Goal: Task Accomplishment & Management: Manage account settings

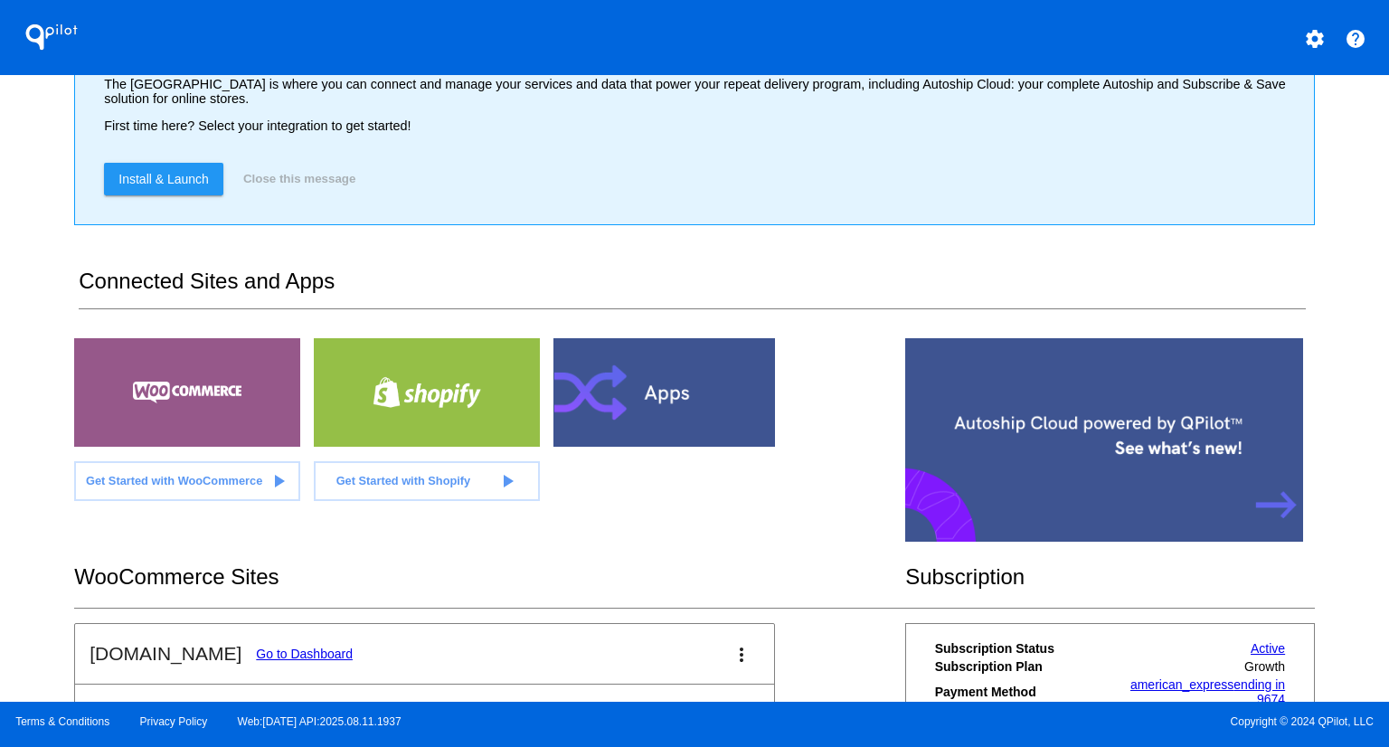
scroll to position [362, 0]
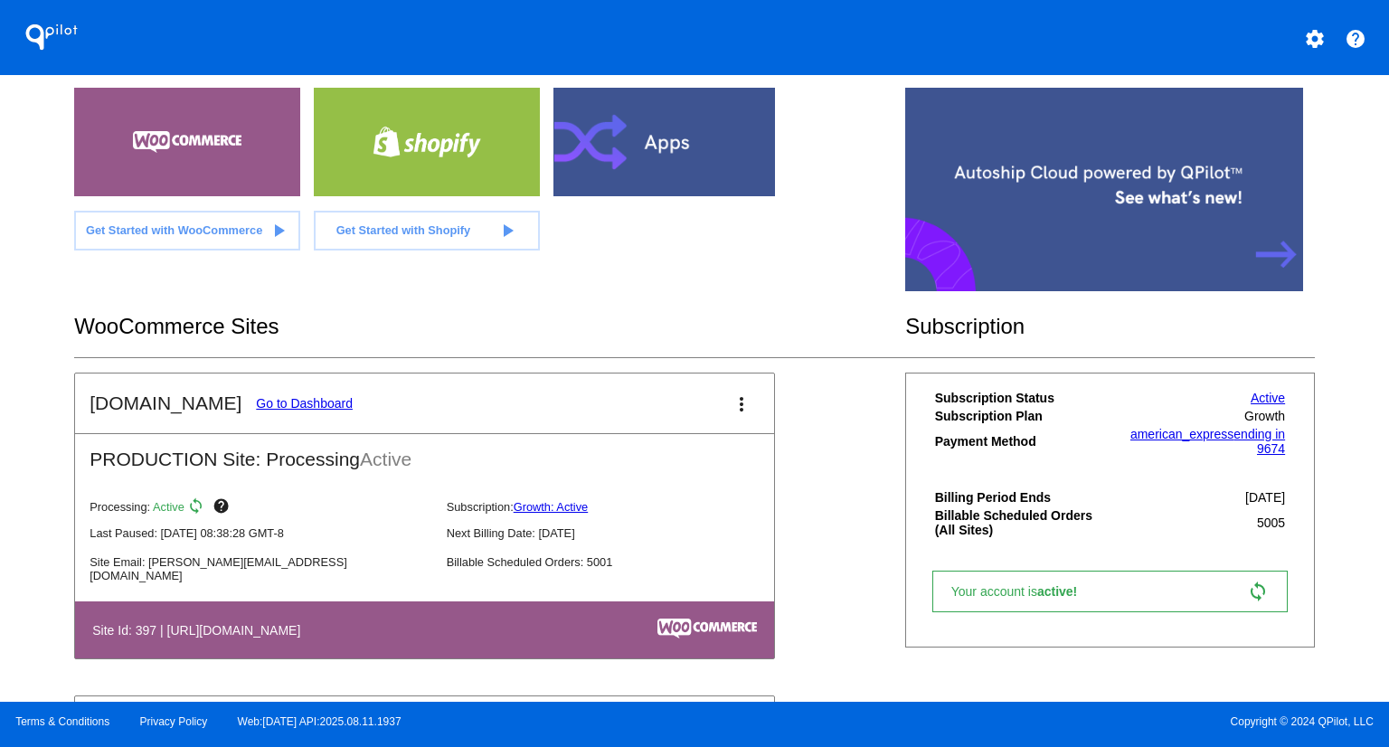
click at [304, 401] on link "Go to Dashboard" at bounding box center [304, 403] width 97 height 14
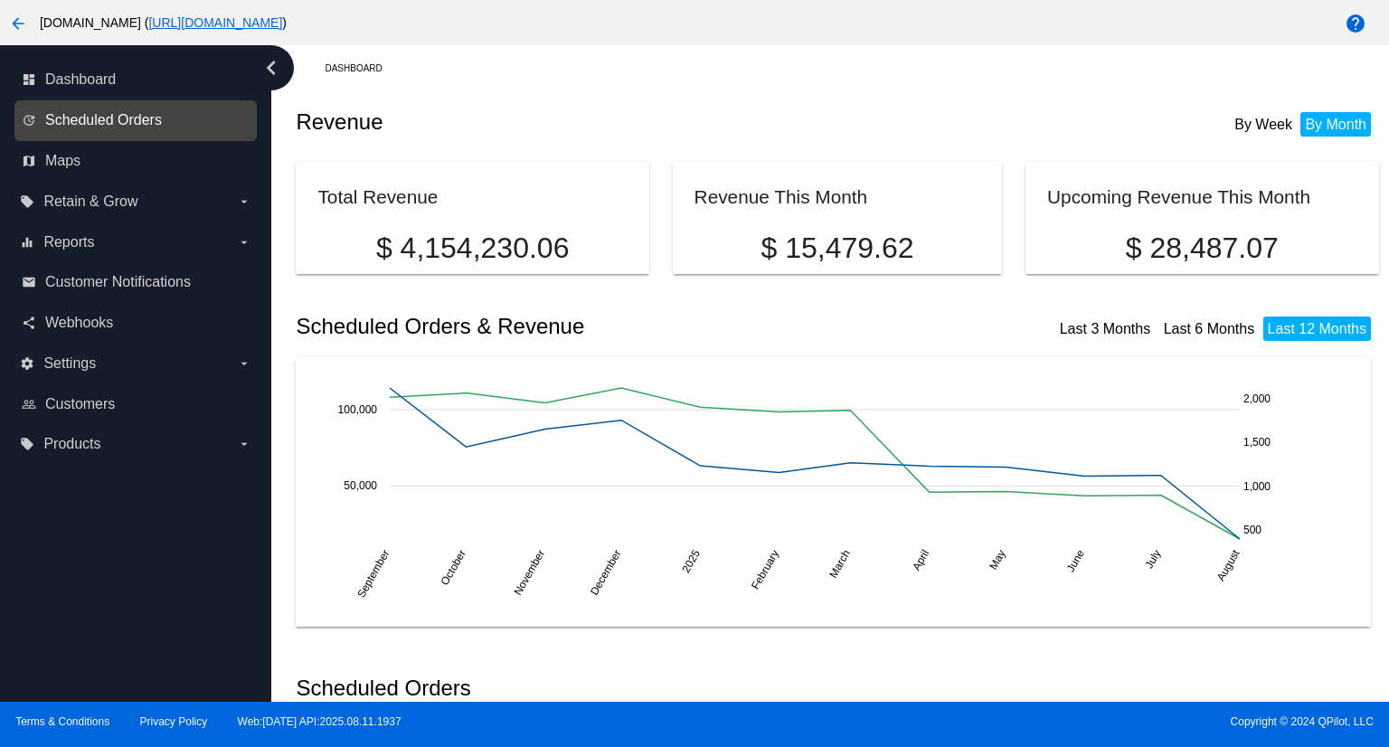
click at [90, 117] on span "Scheduled Orders" at bounding box center [103, 120] width 117 height 16
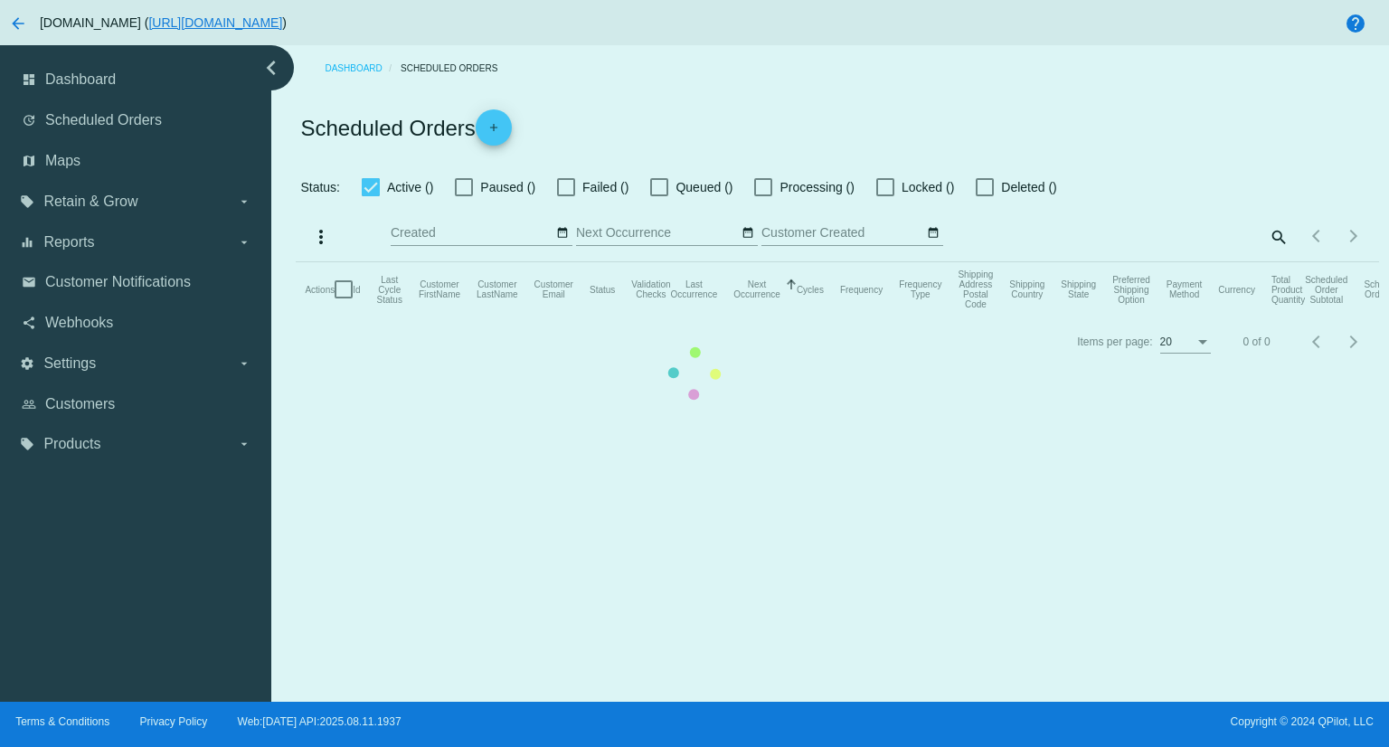
checkbox input "true"
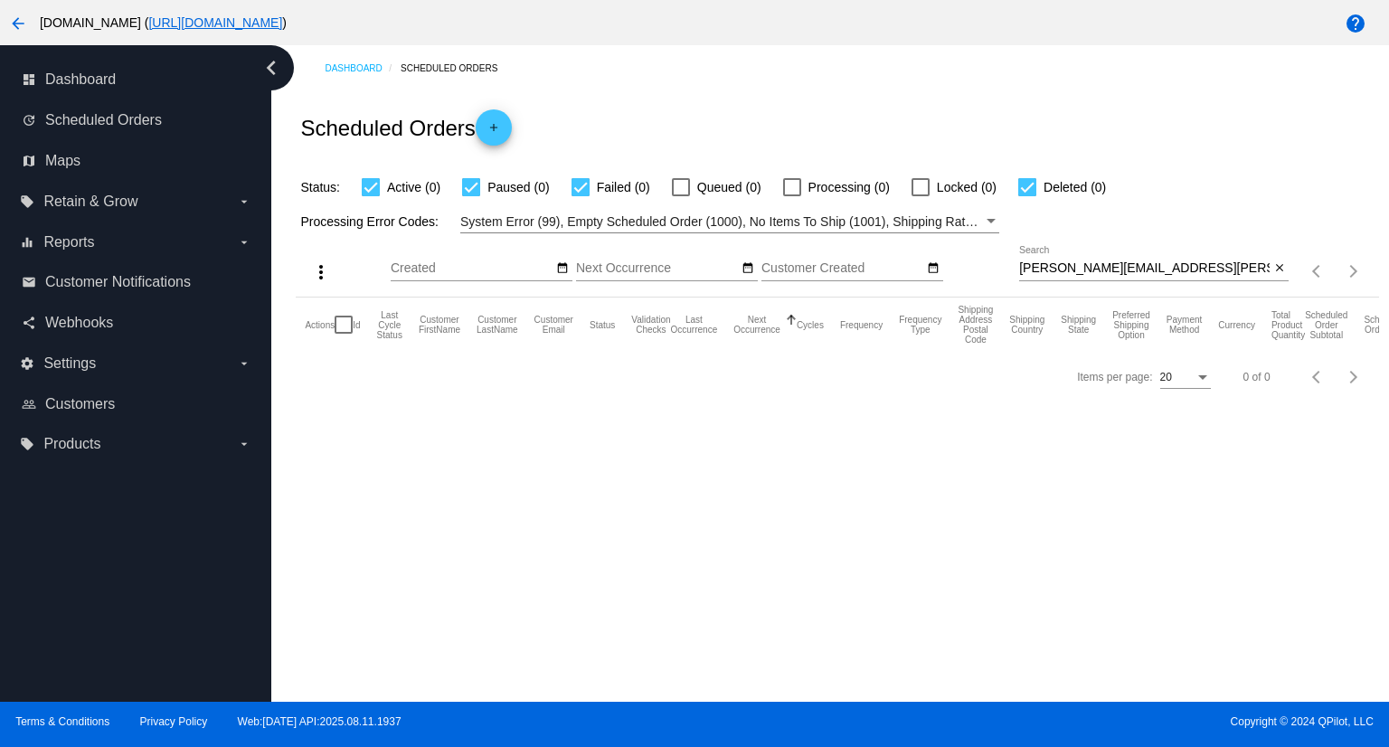
click at [1176, 274] on input "[PERSON_NAME][EMAIL_ADDRESS][PERSON_NAME][DOMAIN_NAME]" at bounding box center [1144, 268] width 250 height 14
paste input "bfwilmington@ao"
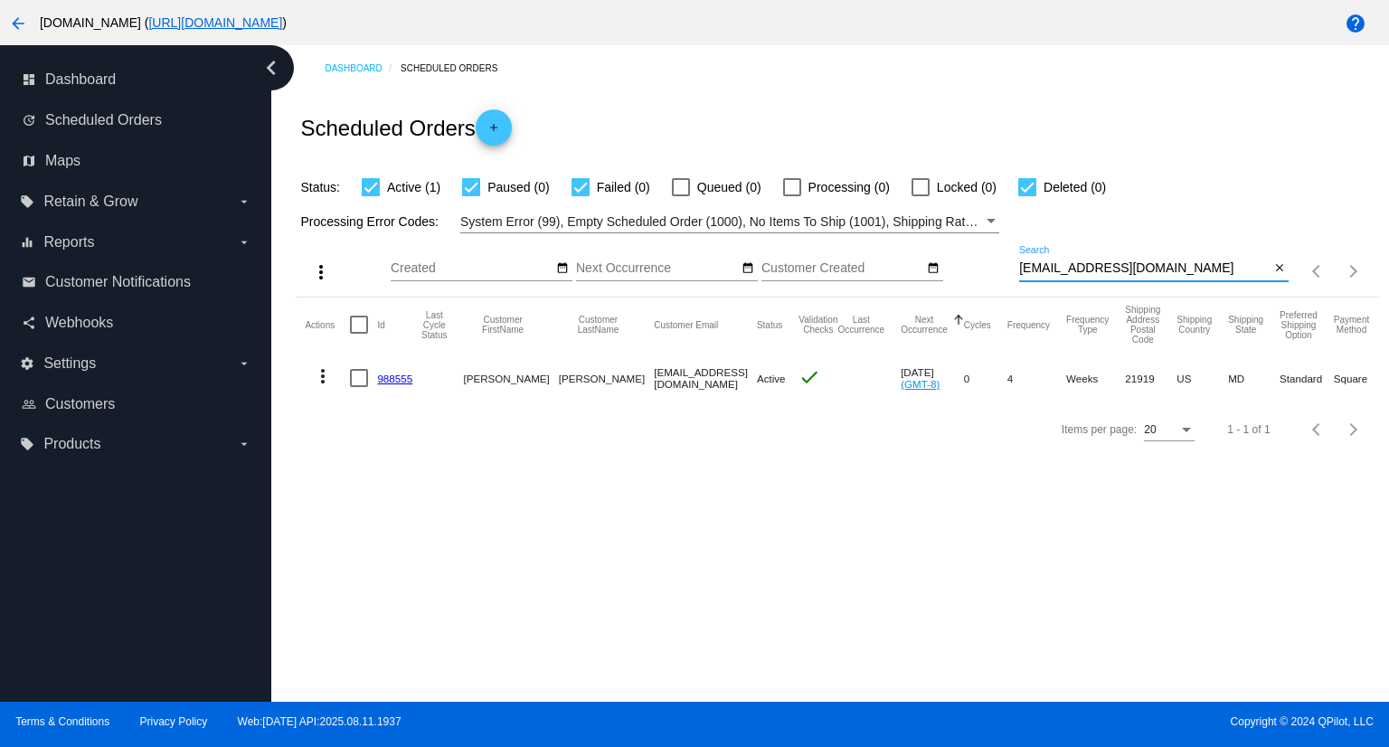
type input "[EMAIL_ADDRESS][DOMAIN_NAME]"
click at [321, 373] on mat-icon "more_vert" at bounding box center [323, 376] width 22 height 22
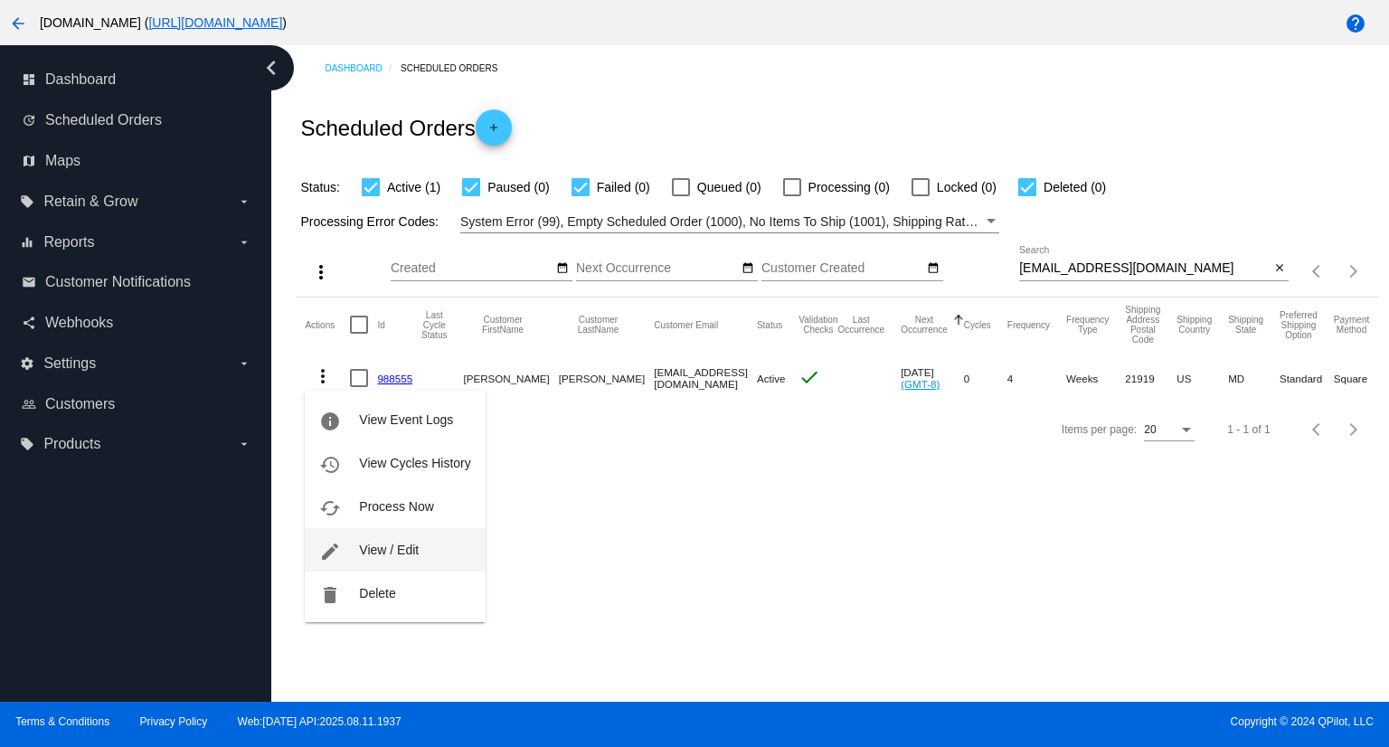
click at [396, 545] on span "View / Edit" at bounding box center [389, 550] width 60 height 14
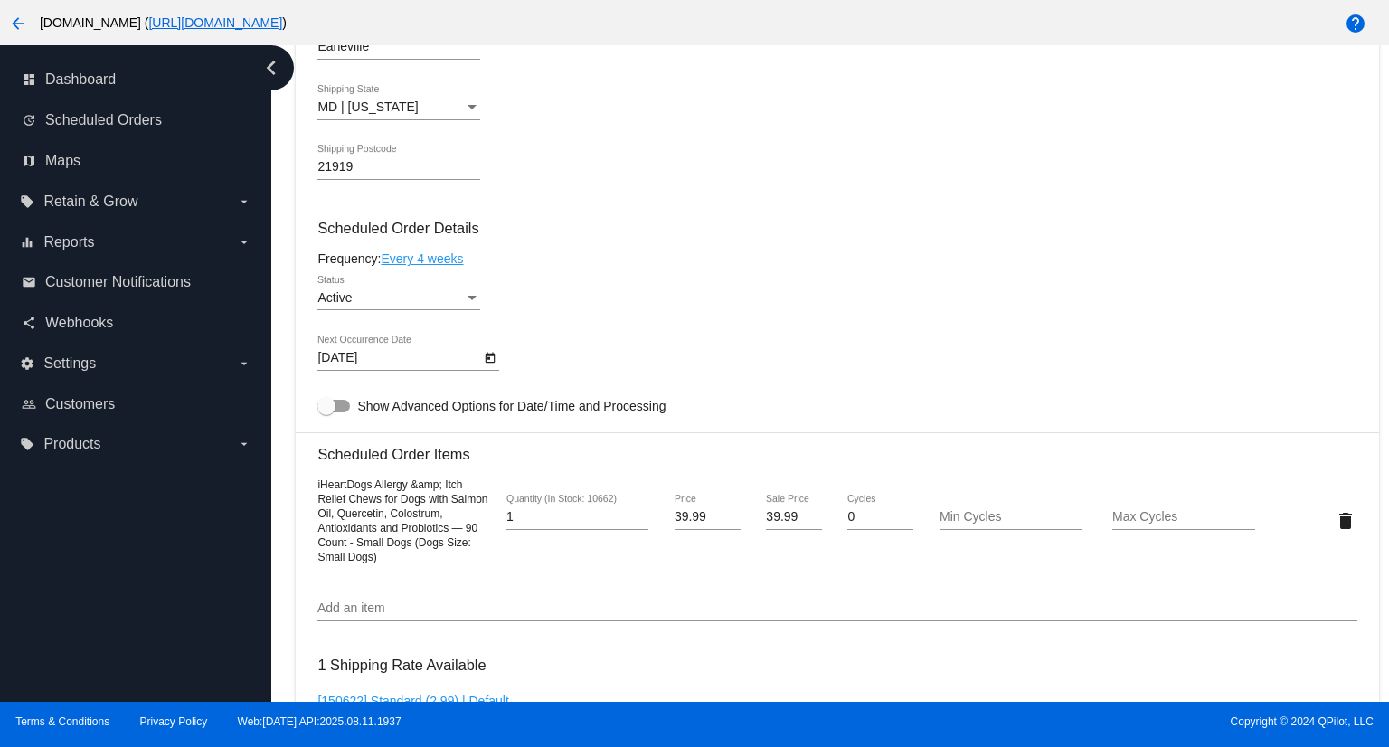
scroll to position [814, 0]
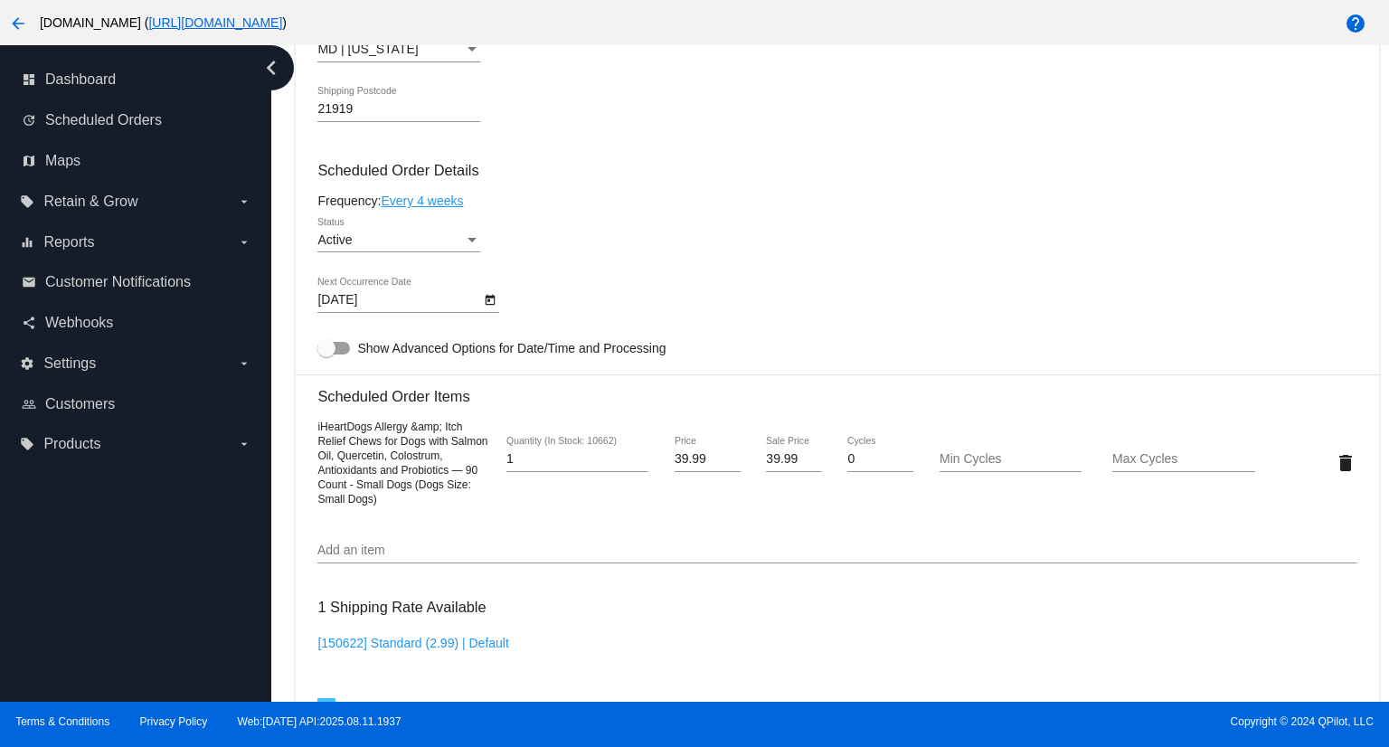
click at [462, 245] on div "Active" at bounding box center [390, 240] width 146 height 14
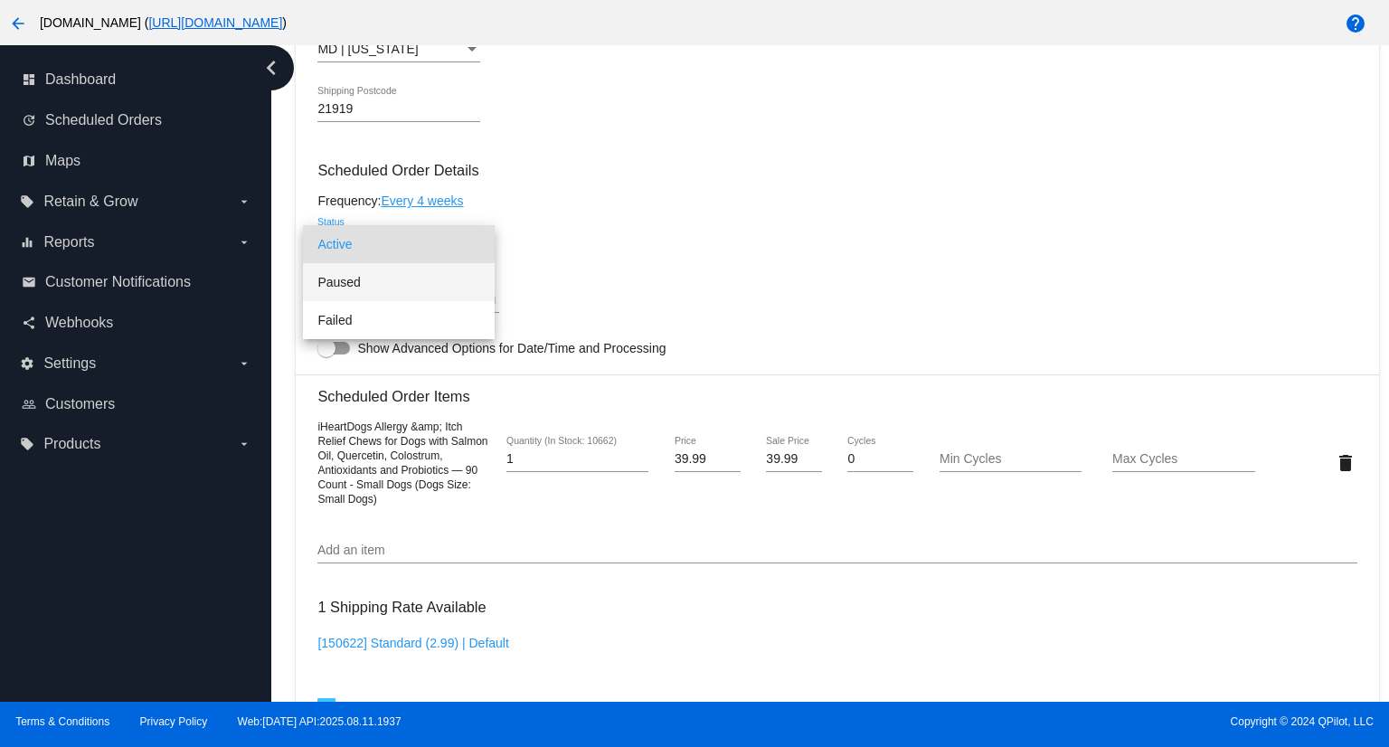
click at [392, 283] on span "Paused" at bounding box center [398, 282] width 163 height 38
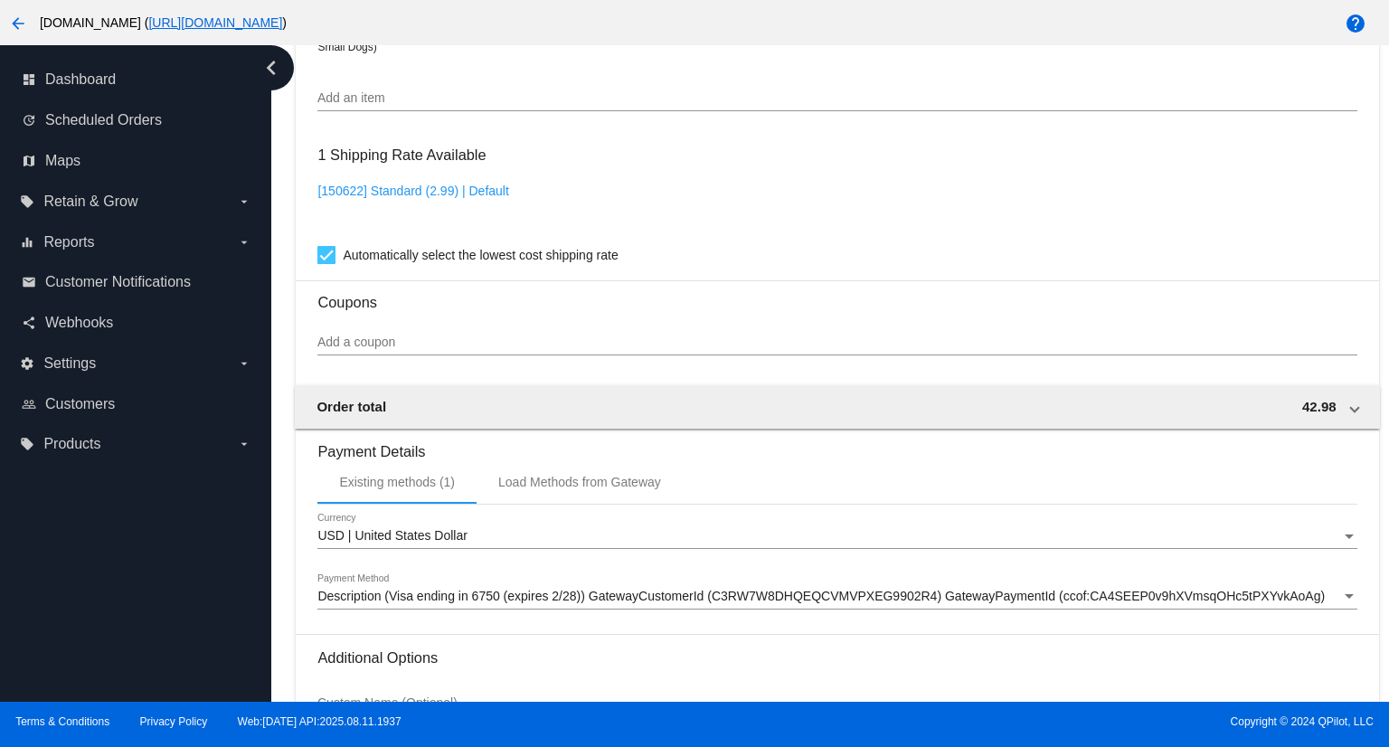
scroll to position [1464, 0]
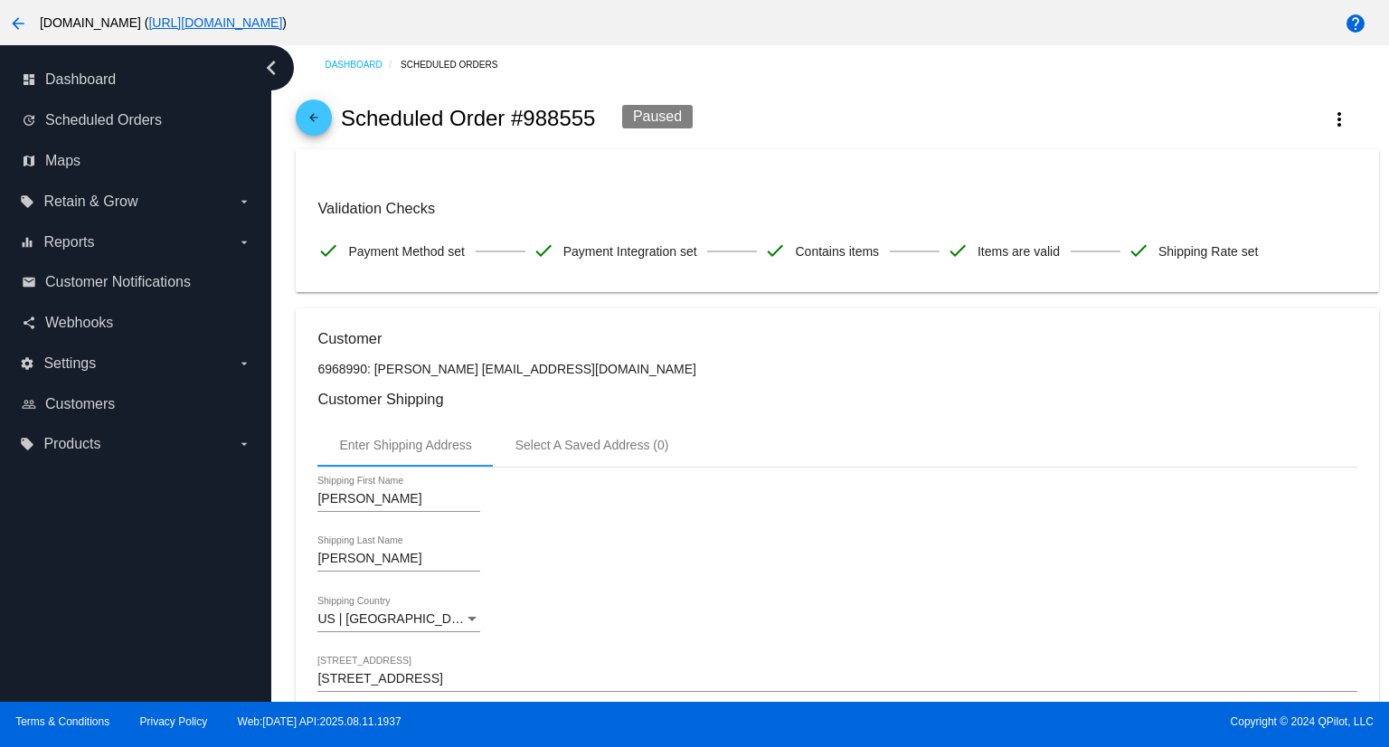
scroll to position [0, 0]
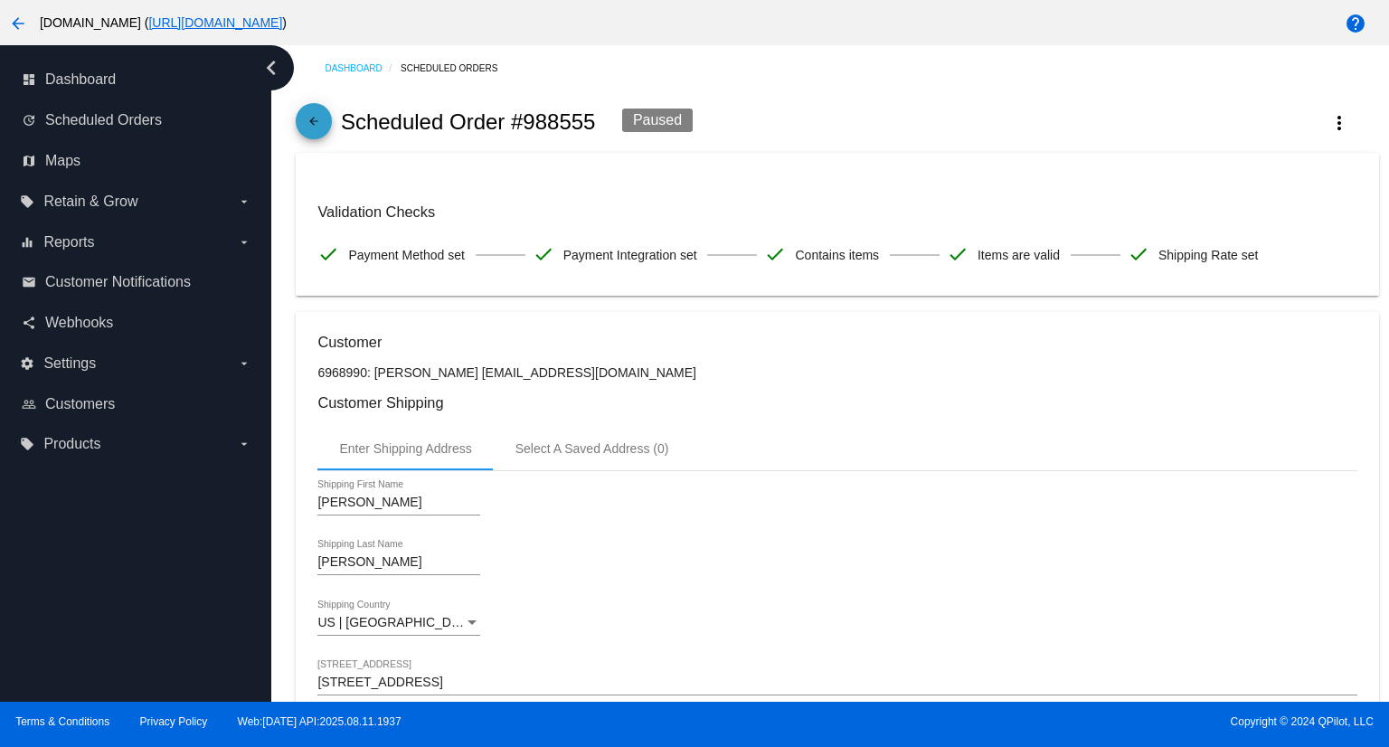
click at [308, 113] on span "arrow_back" at bounding box center [314, 125] width 22 height 44
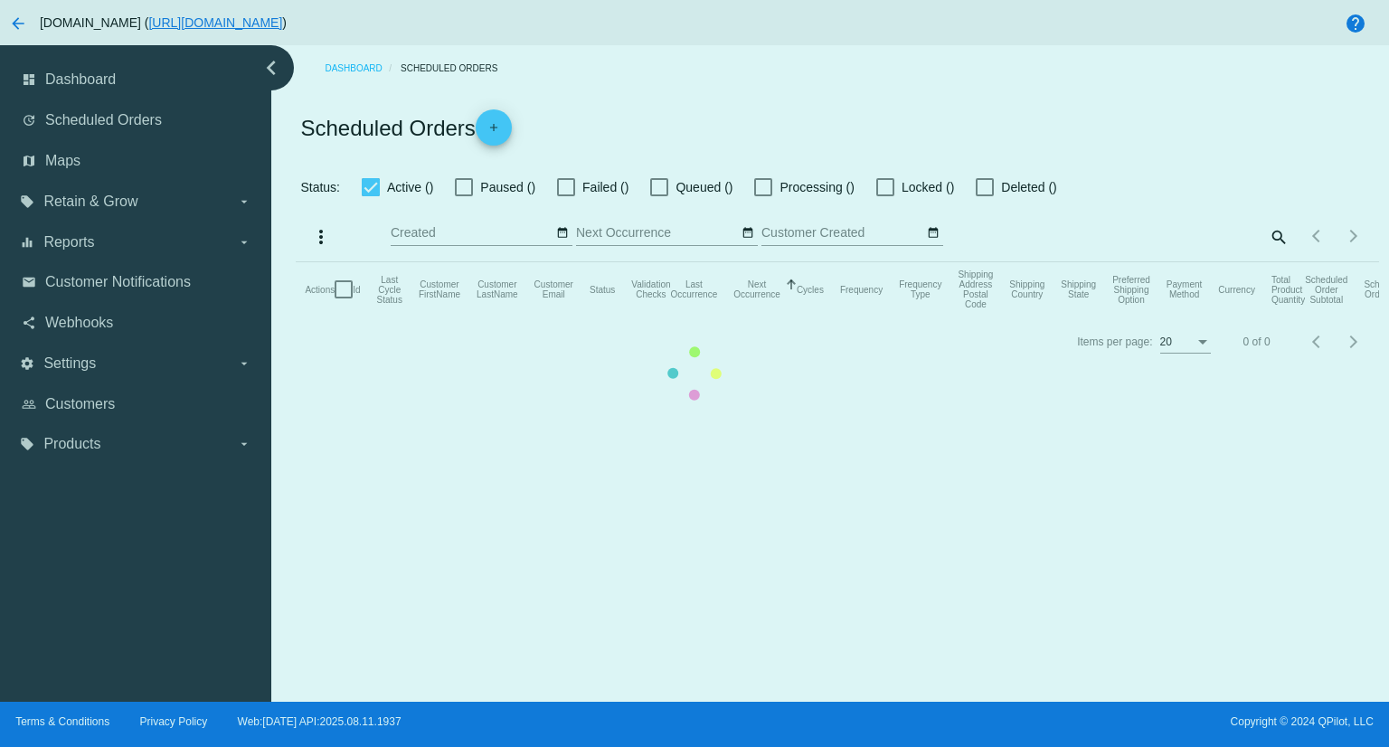
checkbox input "true"
